Goal: Navigation & Orientation: Find specific page/section

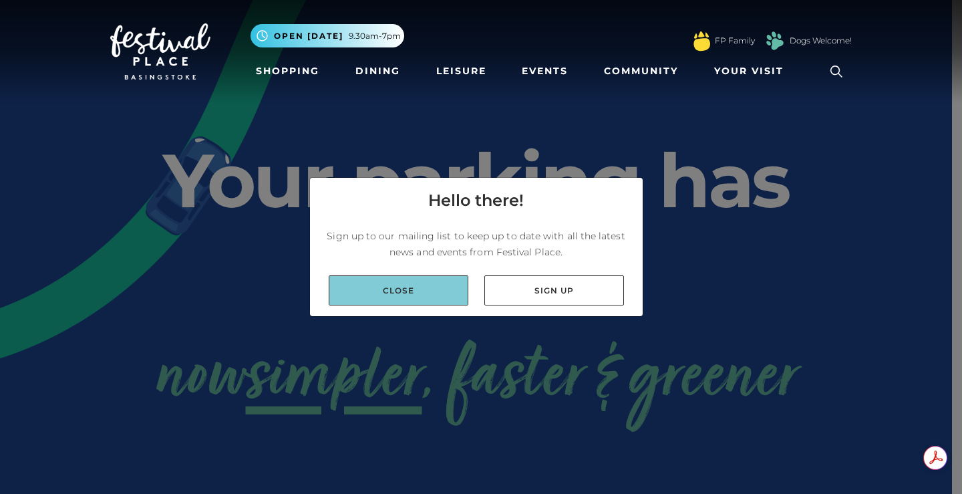
click at [413, 287] on link "Close" at bounding box center [399, 290] width 140 height 30
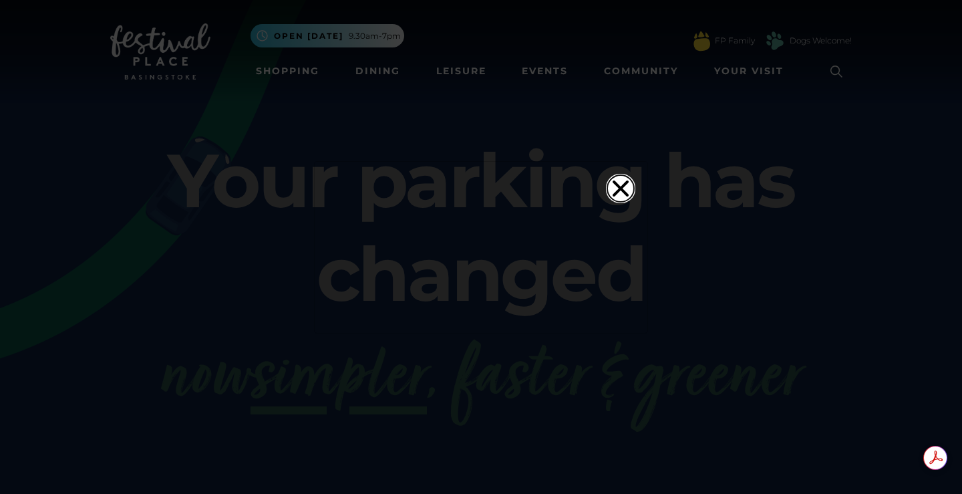
click at [620, 175] on icon "Close" at bounding box center [620, 188] width 27 height 27
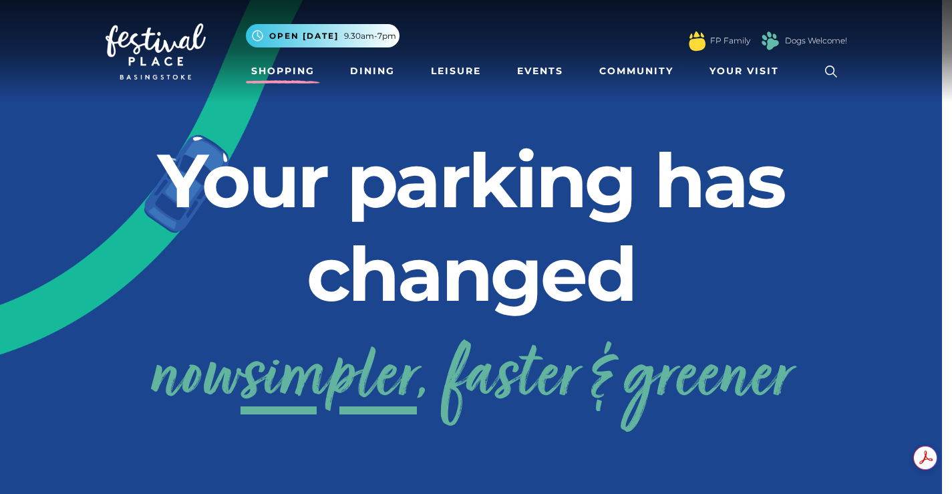
click at [277, 68] on link "Shopping" at bounding box center [283, 71] width 74 height 25
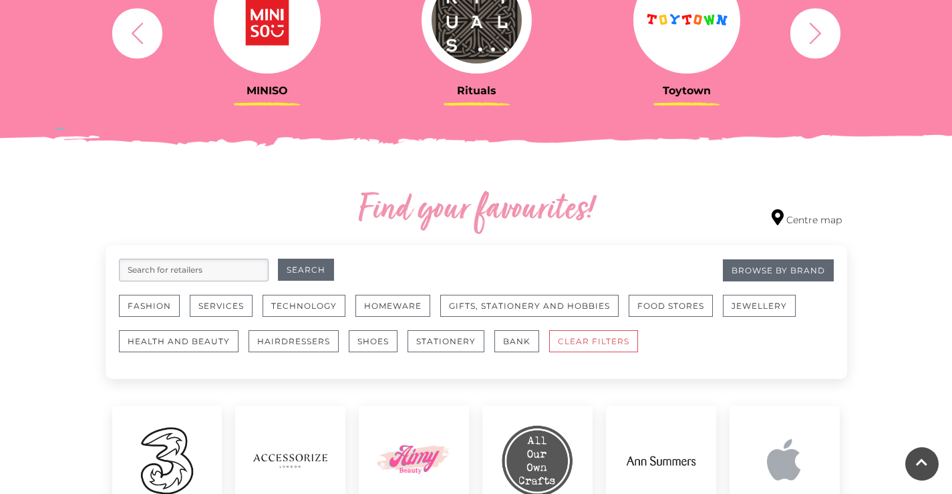
scroll to position [601, 0]
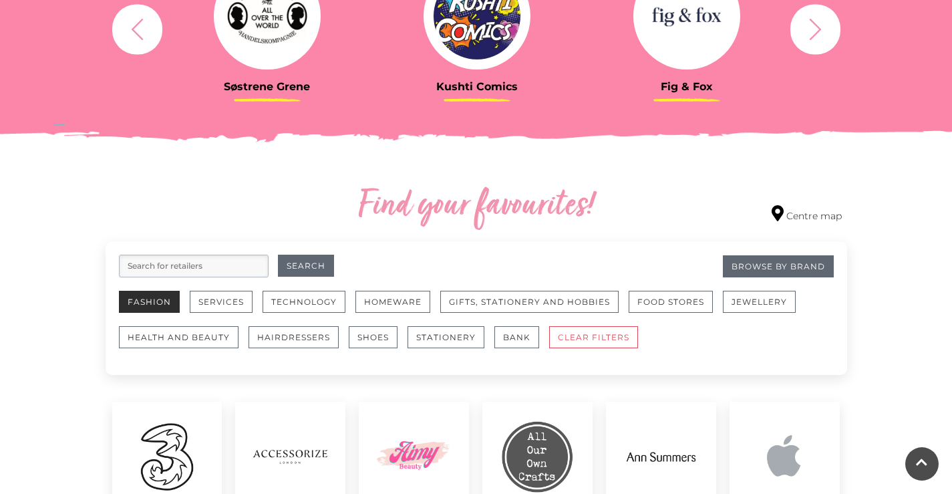
click at [147, 297] on button "Fashion" at bounding box center [149, 302] width 61 height 22
